Goal: Task Accomplishment & Management: Manage account settings

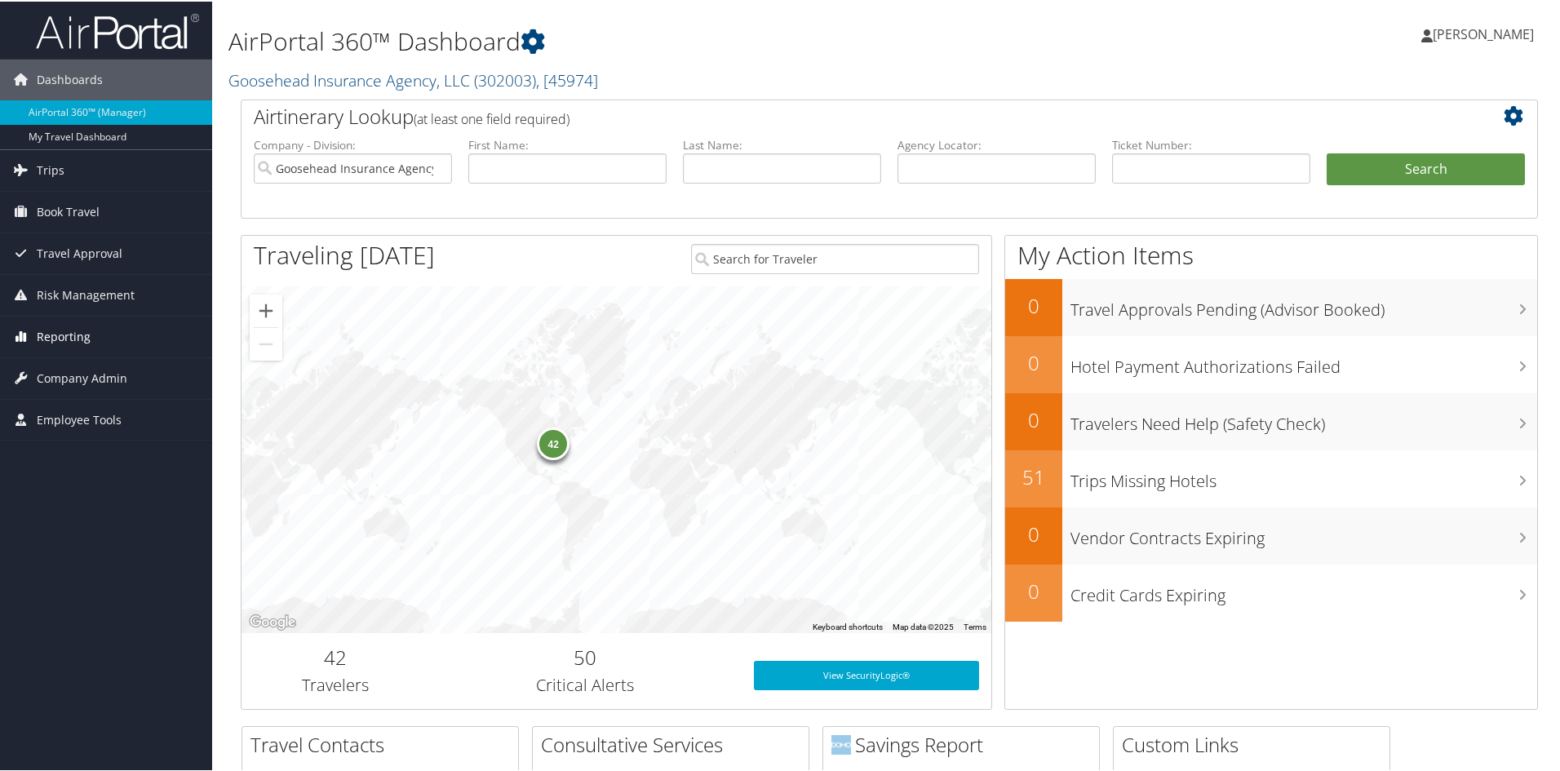
click at [97, 338] on link "Reporting" at bounding box center [106, 335] width 212 height 41
click at [69, 256] on span "Travel Approval" at bounding box center [80, 252] width 86 height 41
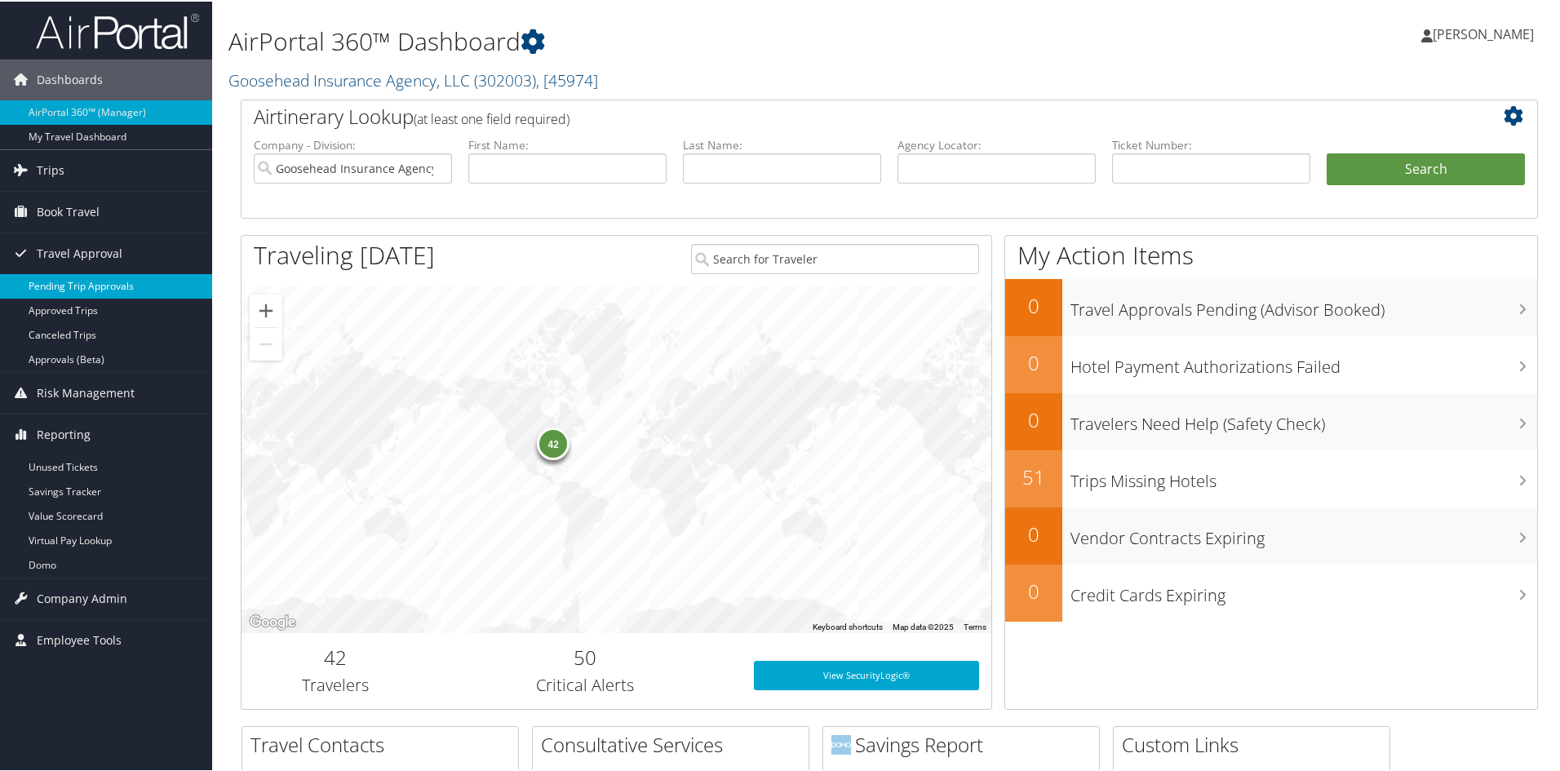
click at [72, 284] on link "Pending Trip Approvals" at bounding box center [106, 285] width 212 height 24
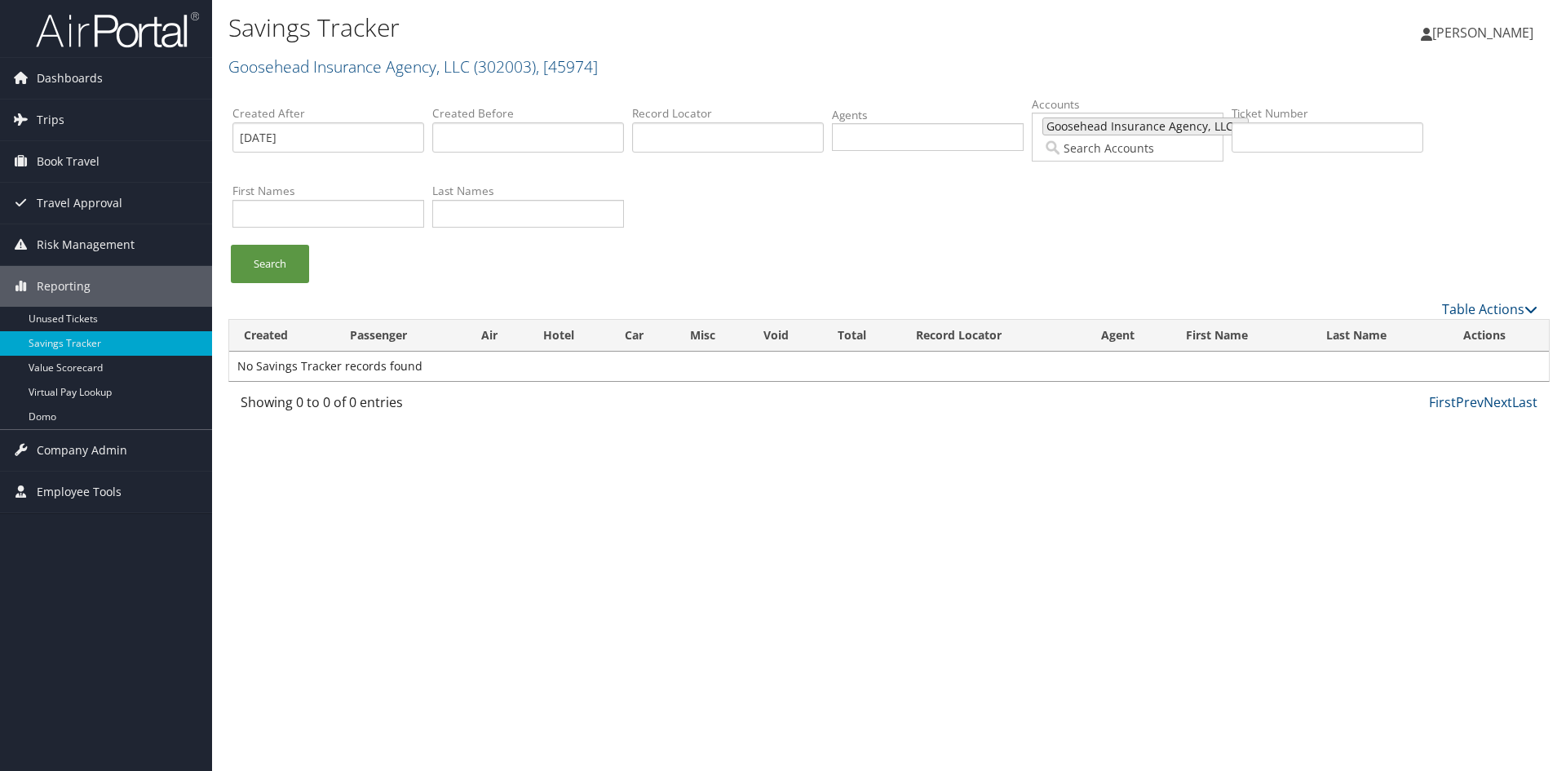
click at [1119, 128] on span "Goosehead Insurance Agency, LLC" at bounding box center [1139, 126] width 190 height 16
type input "45974"
click at [921, 189] on div "Created After [DATE] Created Before Record Locator Agents Accounts 45974 45974 …" at bounding box center [889, 168] width 1322 height 153
click at [259, 258] on link "Search" at bounding box center [270, 264] width 78 height 38
click at [78, 367] on link "Value Scorecard" at bounding box center [106, 368] width 212 height 24
